Goal: Communication & Community: Answer question/provide support

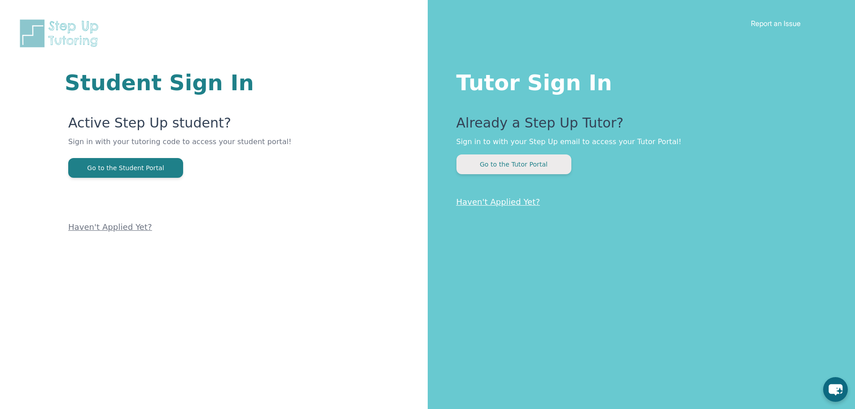
click at [531, 169] on button "Go to the Tutor Portal" at bounding box center [513, 164] width 115 height 20
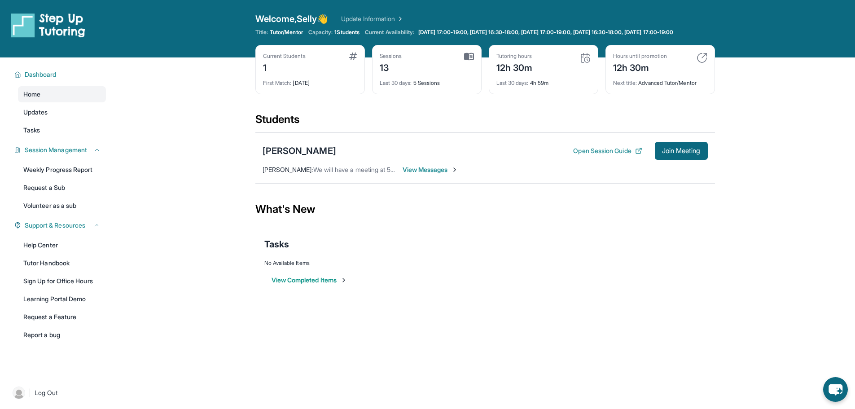
click at [447, 174] on span "View Messages" at bounding box center [430, 169] width 56 height 9
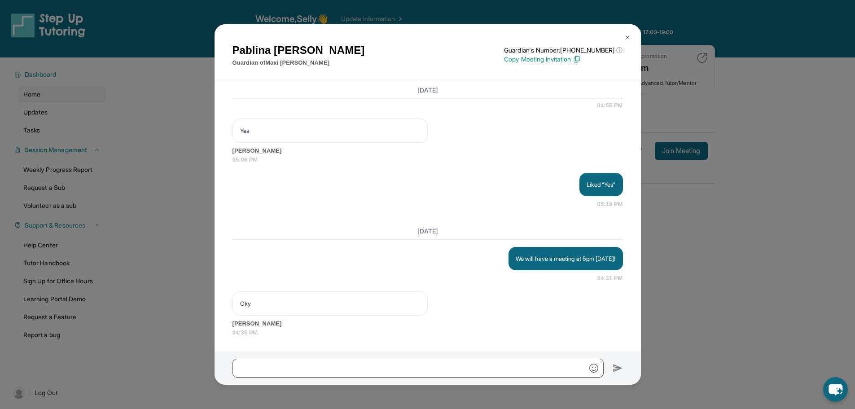
scroll to position [8052, 0]
click at [766, 235] on div "Pablina Moreno Guardian of Maxi Hernandez Guardian's Number: +14248428619 ⓘ Thi…" at bounding box center [427, 204] width 855 height 409
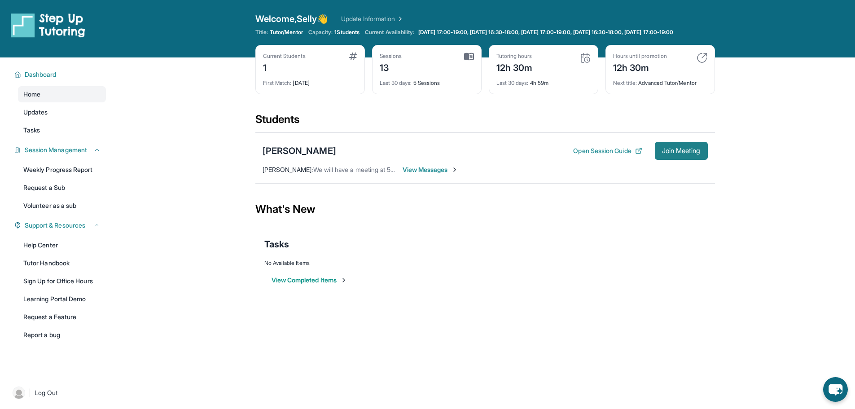
click at [679, 153] on span "Join Meeting" at bounding box center [681, 150] width 39 height 5
click at [418, 171] on div "Maxi Hernandez Open Session Guide Join Meeting Selly Desai : We will have a mee…" at bounding box center [484, 157] width 459 height 51
click at [416, 174] on span "View Messages" at bounding box center [430, 169] width 56 height 9
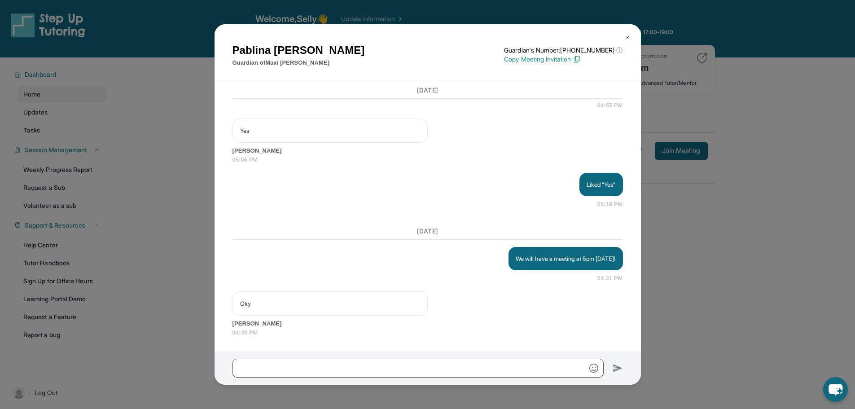
click at [621, 35] on button at bounding box center [627, 38] width 18 height 18
